Goal: Information Seeking & Learning: Learn about a topic

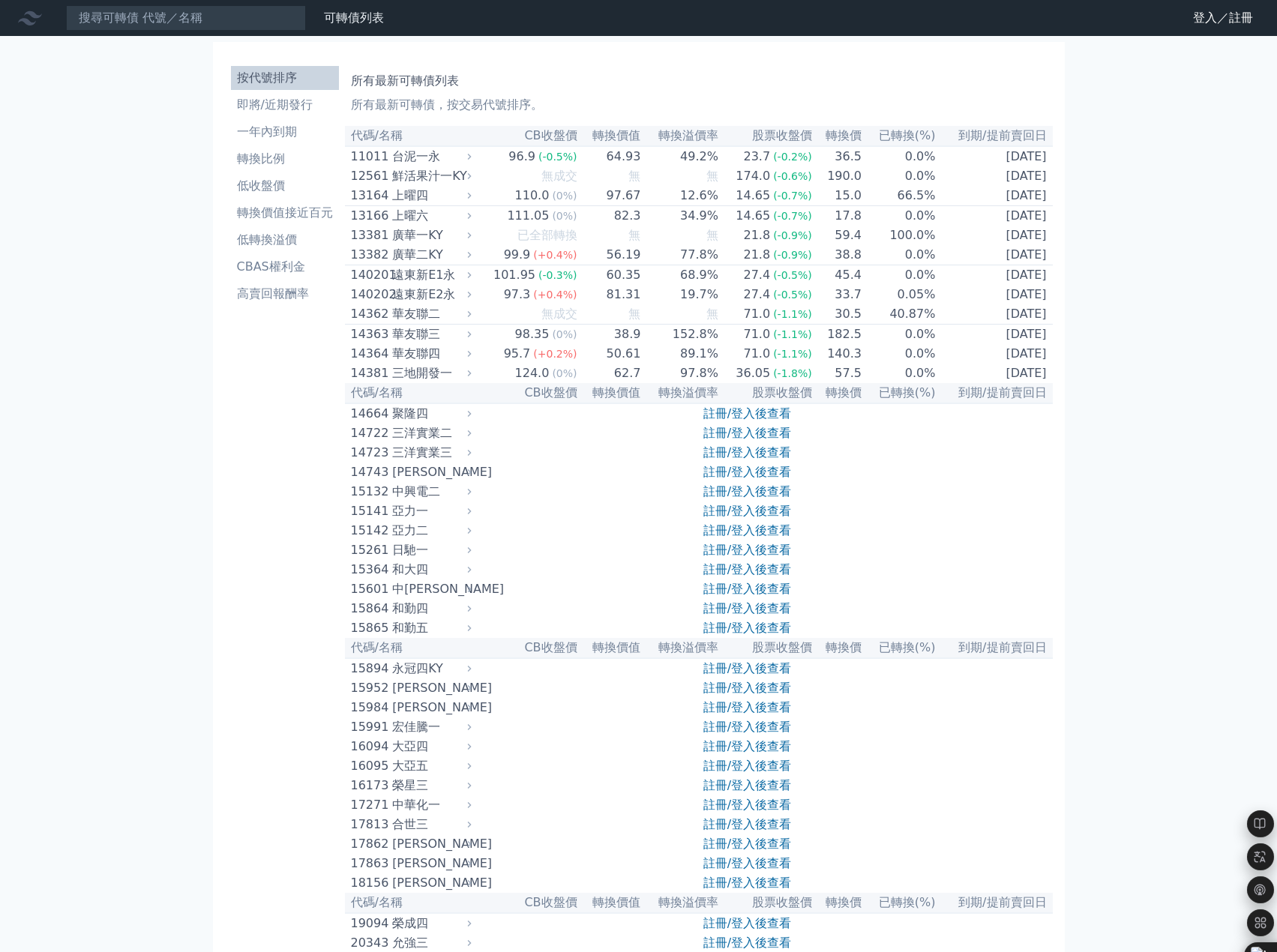
click at [235, 33] on nav "可轉債列表 財務數據 可轉債列表 財務數據 登入／註冊 登入／註冊" at bounding box center [638, 18] width 1277 height 36
click at [235, 23] on input at bounding box center [185, 18] width 240 height 25
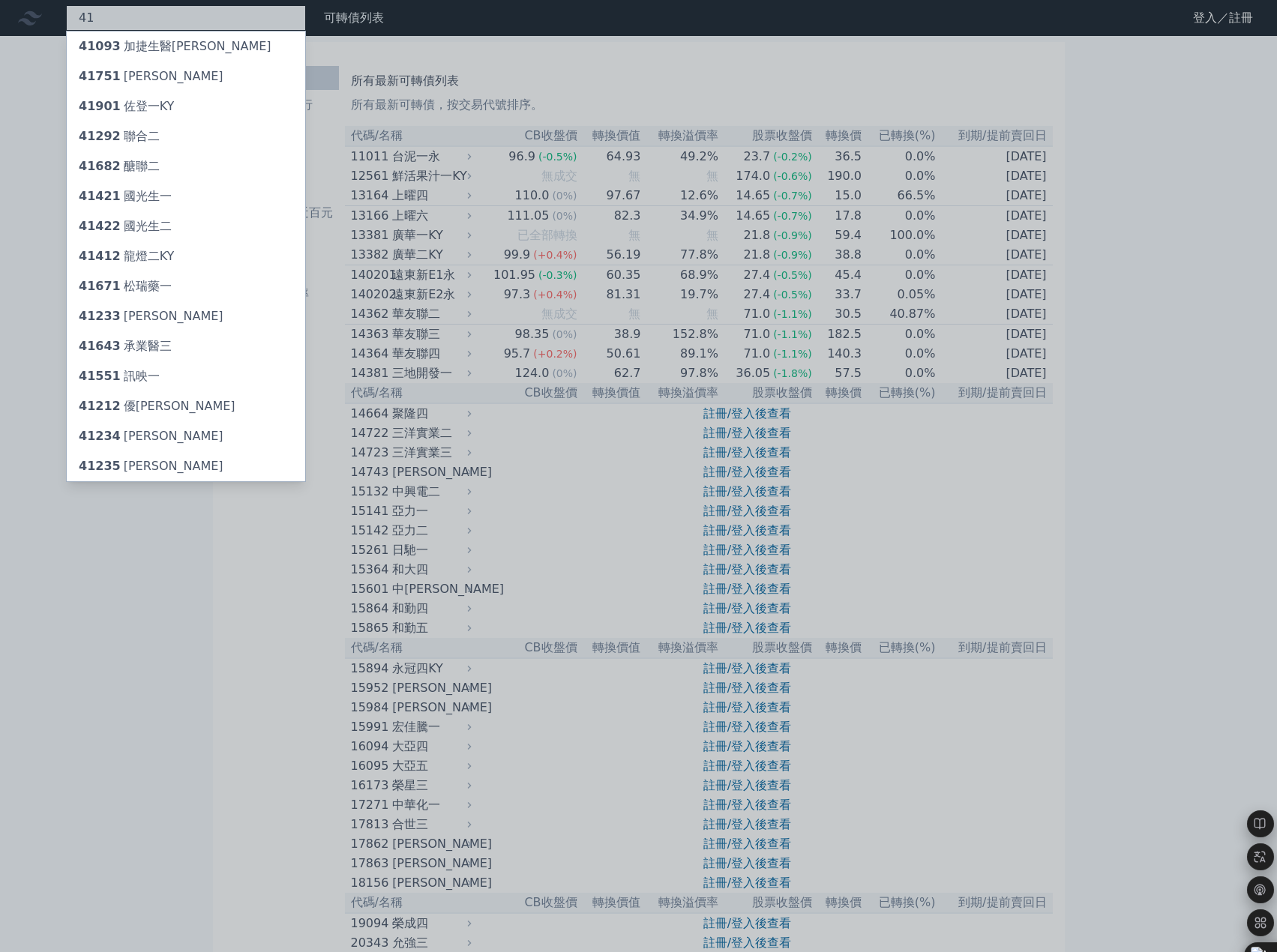
type input "4"
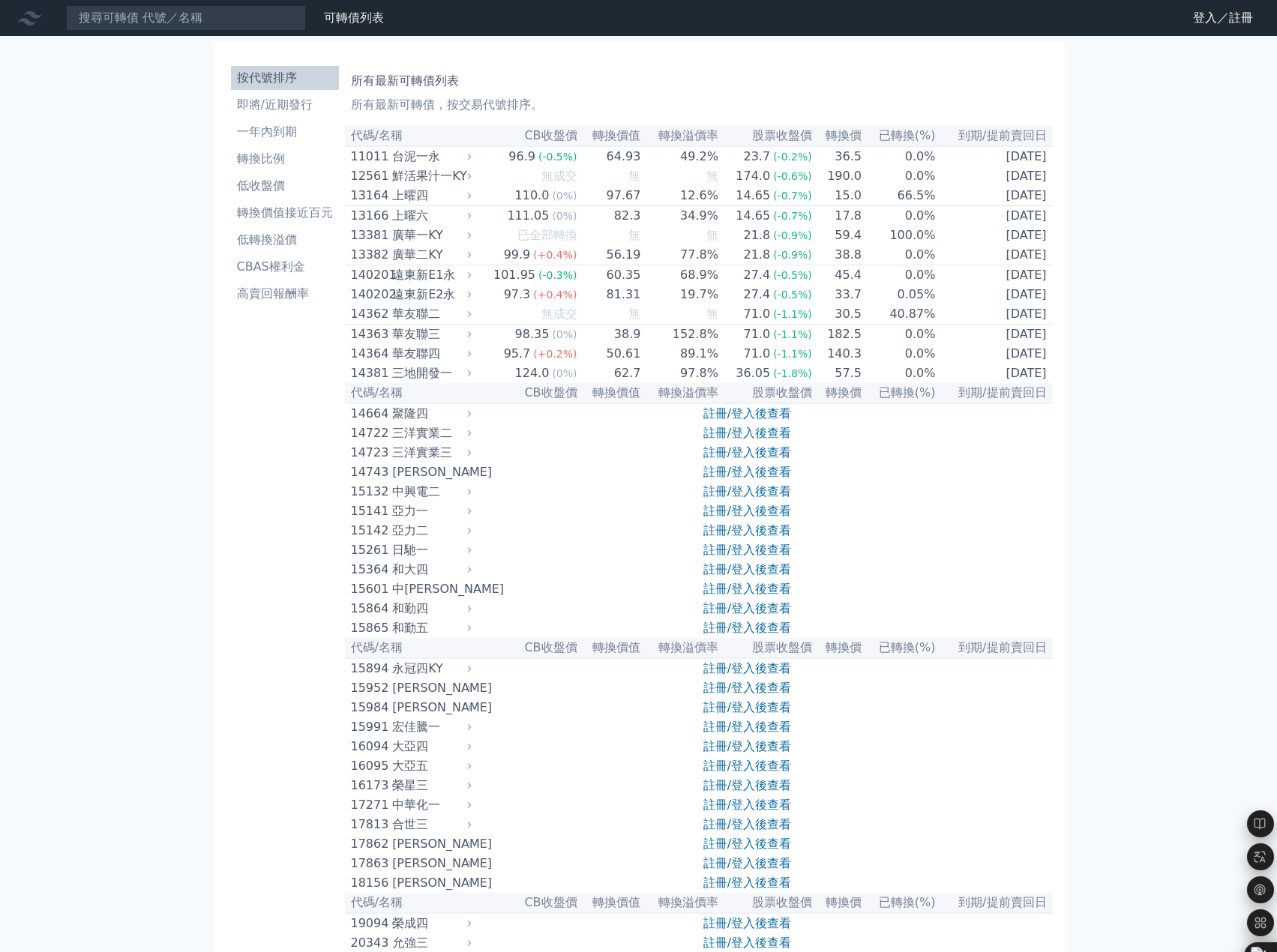
click at [379, 23] on link "可轉債列表" at bounding box center [354, 18] width 60 height 14
click at [0, 0] on link "財務數據" at bounding box center [0, 0] width 0 height 0
